Goal: Task Accomplishment & Management: Complete application form

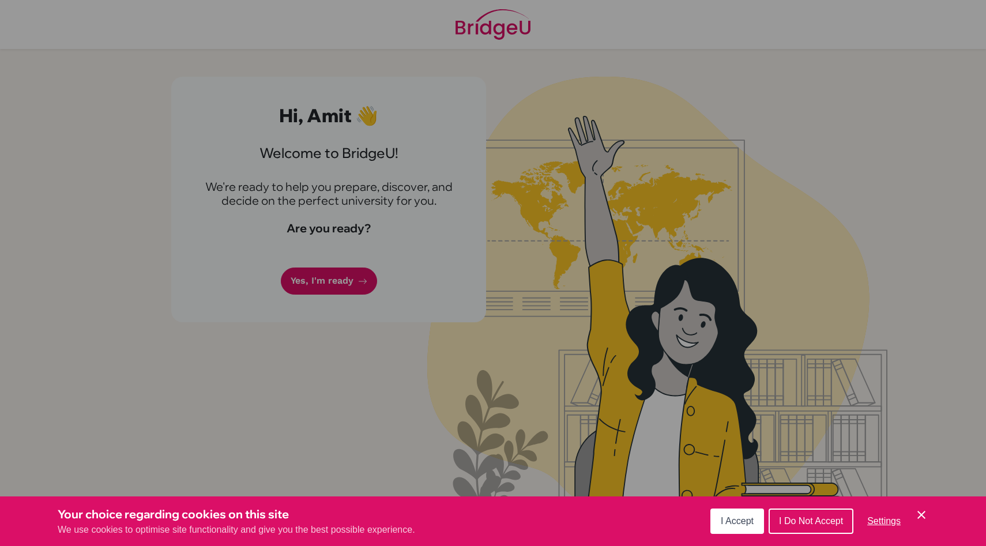
click at [920, 511] on icon "Cookie Control Close Icon" at bounding box center [922, 515] width 14 height 14
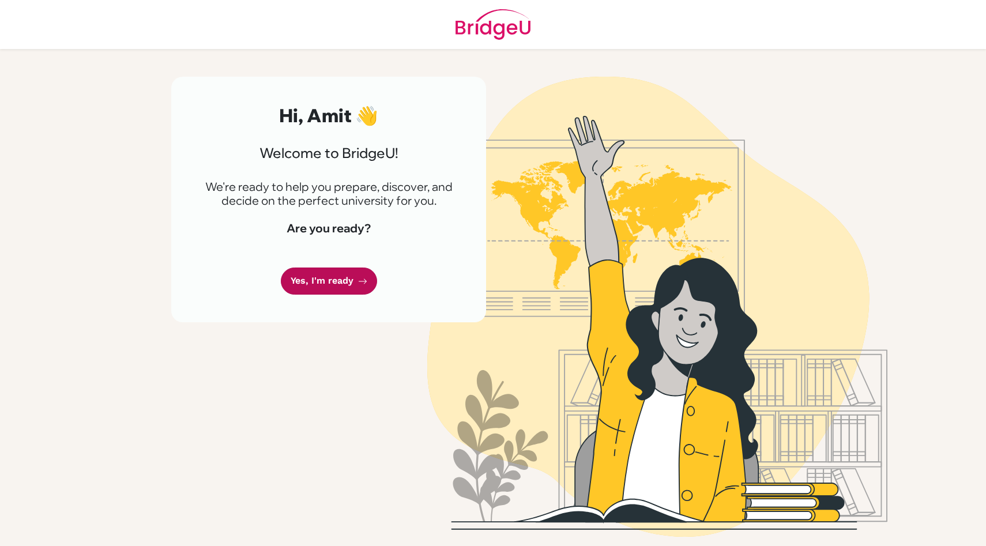
click at [342, 282] on link "Yes, I'm ready" at bounding box center [329, 281] width 96 height 27
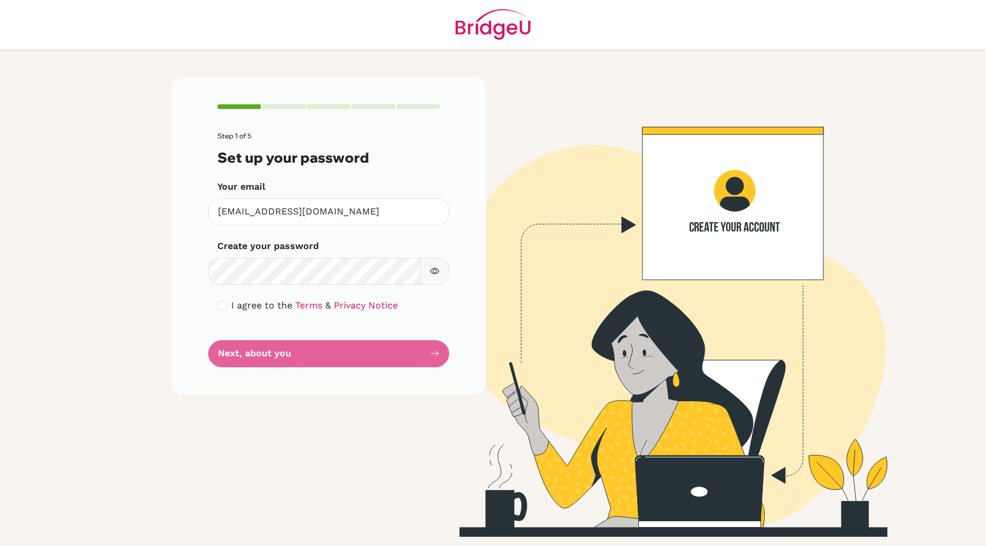
click at [435, 269] on icon "button" at bounding box center [435, 271] width 4 height 4
click at [264, 355] on form "Step 1 of 5 Set up your password Your email [EMAIL_ADDRESS][DOMAIN_NAME] Invali…" at bounding box center [328, 249] width 223 height 235
click at [220, 305] on input "checkbox" at bounding box center [221, 305] width 9 height 9
checkbox input "true"
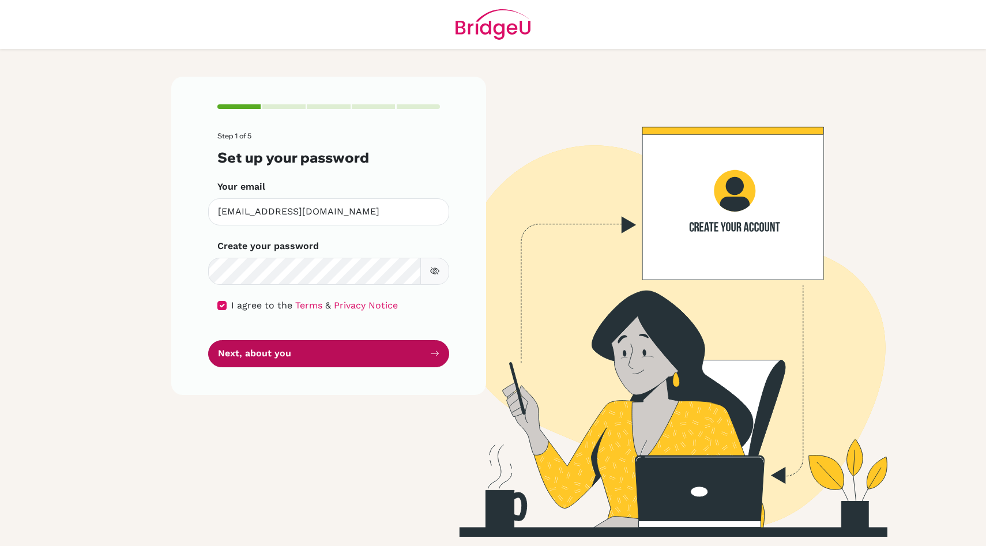
click at [250, 361] on button "Next, about you" at bounding box center [328, 353] width 241 height 27
